Goal: Task Accomplishment & Management: Use online tool/utility

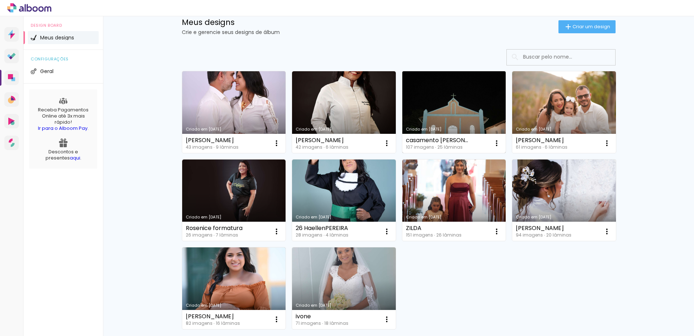
scroll to position [72, 0]
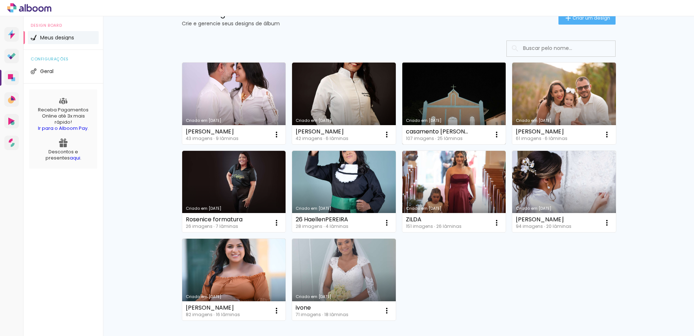
click at [424, 92] on link "Criado em 12/09/25" at bounding box center [454, 104] width 104 height 82
